Goal: Find contact information: Find contact information

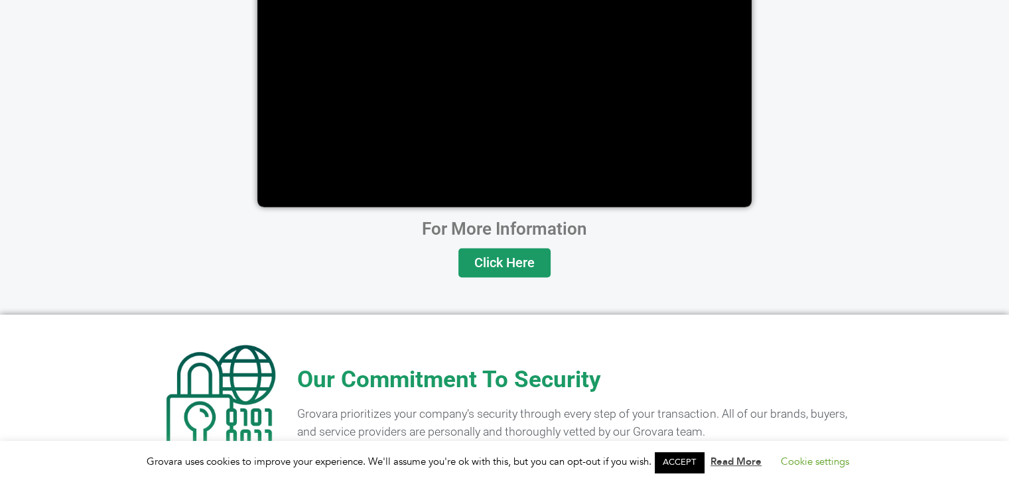
scroll to position [2653, 0]
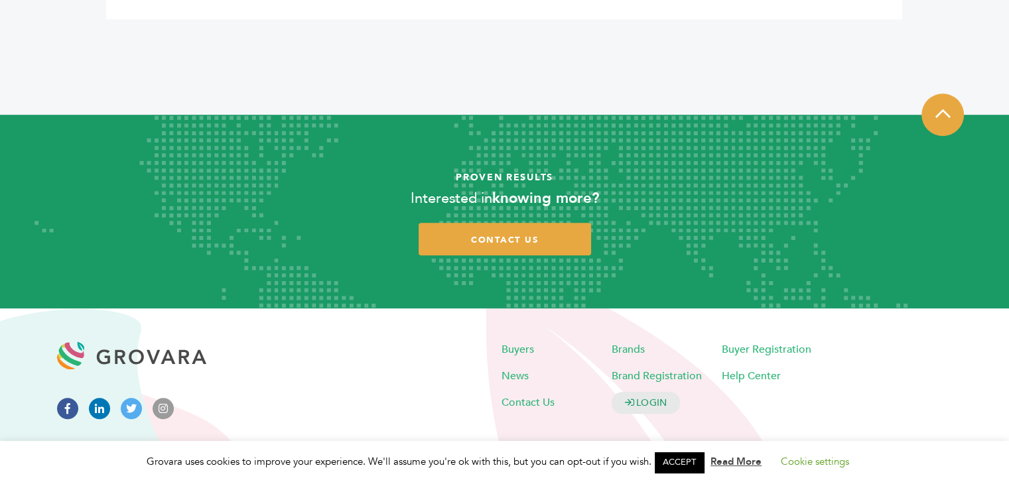
scroll to position [875, 0]
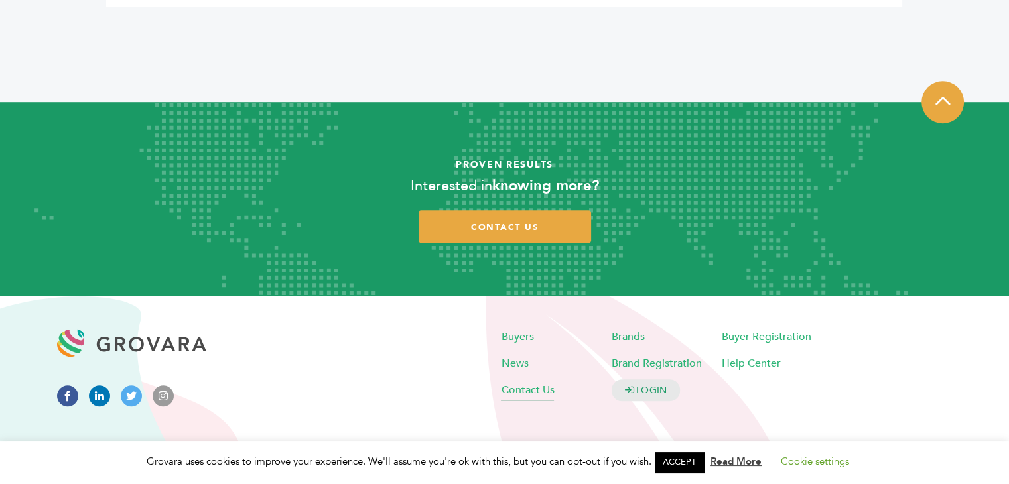
click at [540, 387] on span "Contact Us" at bounding box center [527, 390] width 53 height 15
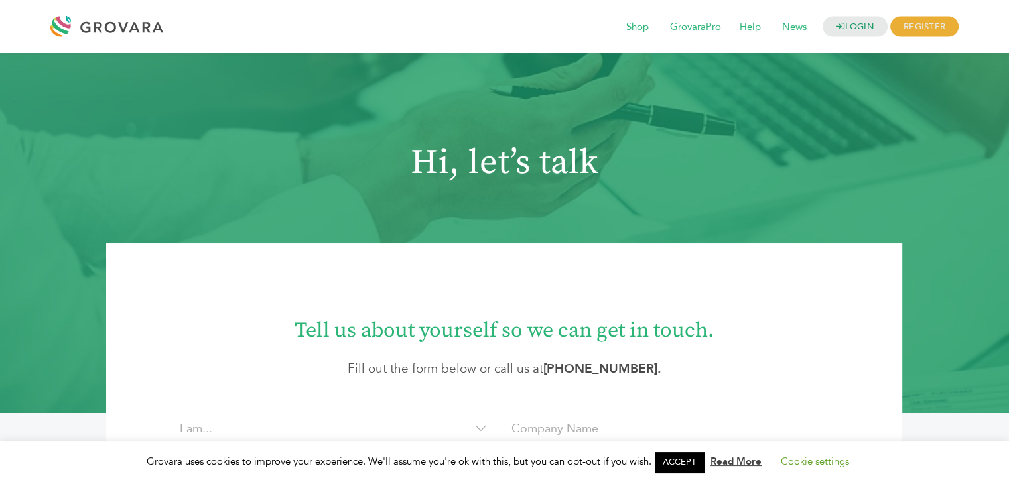
click at [117, 12] on div at bounding box center [109, 27] width 119 height 32
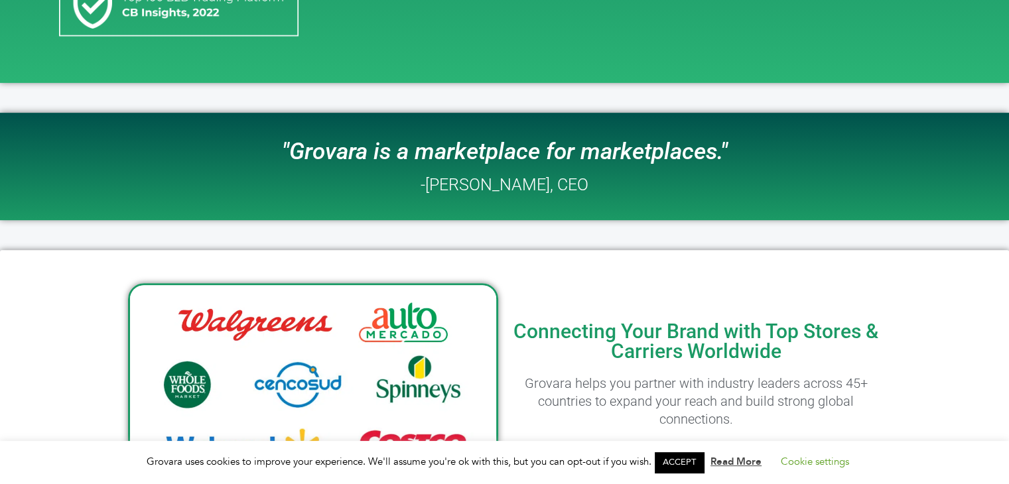
scroll to position [531, 0]
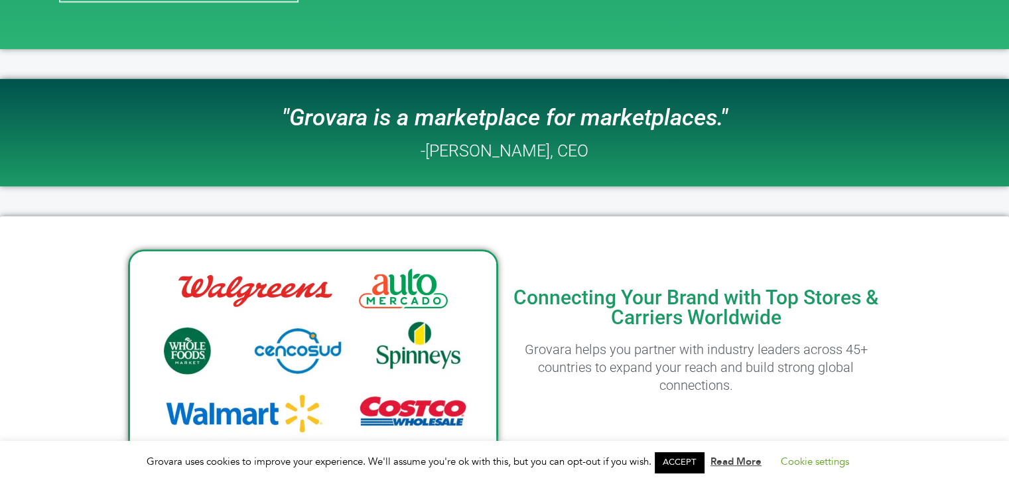
click at [458, 149] on h2 "-[PERSON_NAME], CEO" at bounding box center [504, 151] width 168 height 17
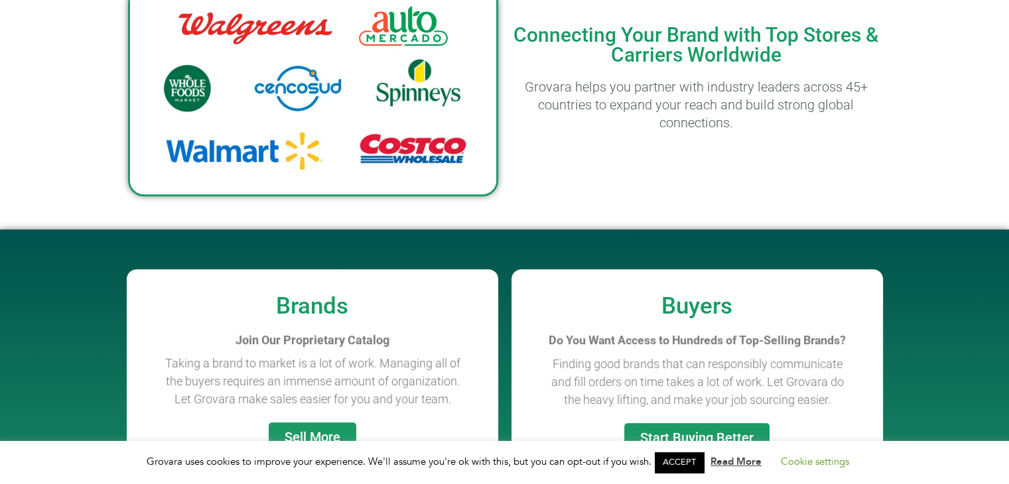
scroll to position [796, 0]
